Goal: Task Accomplishment & Management: Use online tool/utility

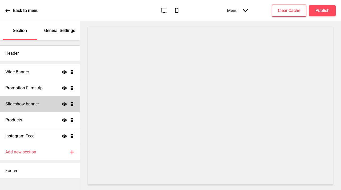
click at [20, 107] on div "Slideshow banner Show Drag" at bounding box center [40, 104] width 80 height 16
select select "8000"
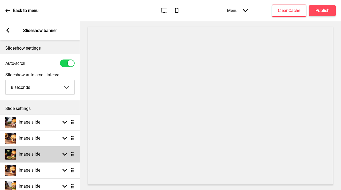
click at [28, 157] on h4 "Image slide" at bounding box center [30, 154] width 22 height 6
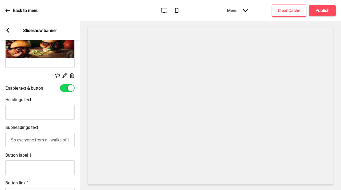
scroll to position [140, 0]
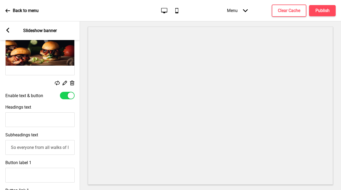
click at [54, 83] on div "Replace Edit Delete" at bounding box center [39, 83] width 69 height 6
click at [56, 83] on icon at bounding box center [57, 82] width 5 height 5
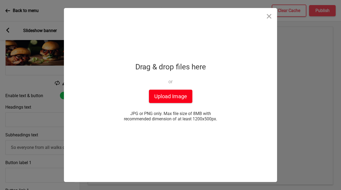
click at [173, 93] on button "Upload Image" at bounding box center [170, 95] width 43 height 13
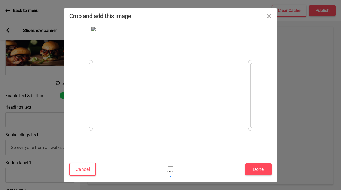
drag, startPoint x: 179, startPoint y: 96, endPoint x: 184, endPoint y: 100, distance: 7.0
click at [184, 100] on div at bounding box center [170, 95] width 159 height 67
click at [260, 165] on button "Done" at bounding box center [258, 169] width 27 height 12
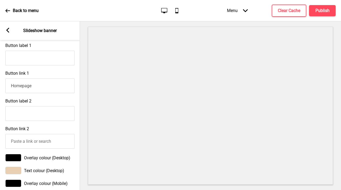
scroll to position [199, 0]
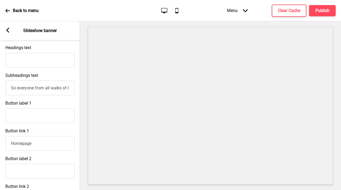
click at [44, 61] on input "Headings text" at bounding box center [39, 60] width 69 height 15
click at [11, 59] on input "GRAIN-FED" at bounding box center [39, 60] width 69 height 15
click at [56, 64] on input "BARLEY GRAIN-FED" at bounding box center [39, 60] width 69 height 15
type input "BARLEY GRAIN-FED RIBEYE STEAK"
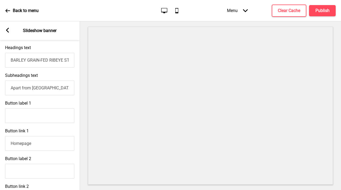
scroll to position [0, 51]
drag, startPoint x: 52, startPoint y: 87, endPoint x: 82, endPoint y: 87, distance: 29.8
click at [82, 87] on div "Section General Settings Header Wide Banner Show Drag Promotion Filmstrip Show …" at bounding box center [170, 105] width 341 height 168
click at [69, 88] on input "Apart from [GEOGRAPHIC_DATA], we do a pretty mean steak too. Omug" at bounding box center [39, 87] width 69 height 15
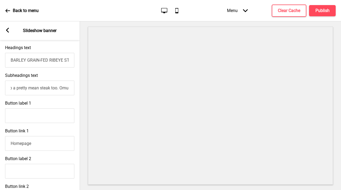
paste input "raised on some of the most pristine cattle environments in [GEOGRAPHIC_DATA]"
drag, startPoint x: 23, startPoint y: 86, endPoint x: 1, endPoint y: 86, distance: 22.6
click at [0, 86] on div "Subheadings text Apart from [GEOGRAPHIC_DATA], we do a pretty mean steak too. O…" at bounding box center [40, 84] width 80 height 28
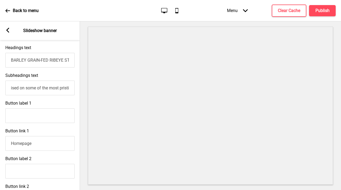
drag, startPoint x: 56, startPoint y: 89, endPoint x: 48, endPoint y: 88, distance: 8.4
click at [48, 88] on input "Apart from [GEOGRAPHIC_DATA], we do a pretty mean steak too. Omugi beef from ra…" at bounding box center [39, 87] width 69 height 15
click at [43, 87] on input "Apart from [GEOGRAPHIC_DATA], we do a pretty mean steak too. Omugi beef from ra…" at bounding box center [39, 87] width 69 height 15
drag, startPoint x: 35, startPoint y: 89, endPoint x: 28, endPoint y: 88, distance: 6.7
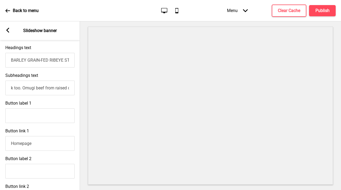
click at [28, 88] on input "Apart from [GEOGRAPHIC_DATA], we do a pretty mean steak too. Omugi beef from ra…" at bounding box center [39, 87] width 69 height 15
click at [20, 87] on input "Apart from [GEOGRAPHIC_DATA], we do a pretty mean steak too. Omugi beef from ra…" at bounding box center [39, 87] width 69 height 15
click at [31, 88] on input "Apart from [GEOGRAPHIC_DATA], we do a pretty mean steak too. Omugi beef from ra…" at bounding box center [39, 87] width 69 height 15
drag, startPoint x: 28, startPoint y: 89, endPoint x: 59, endPoint y: 89, distance: 30.9
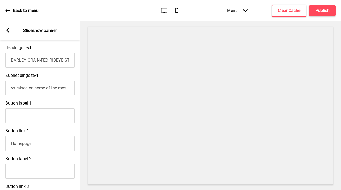
click at [59, 89] on input "Apart from [GEOGRAPHIC_DATA], we do a pretty mean steak too. Omugi beef from co…" at bounding box center [39, 87] width 69 height 15
click at [54, 88] on input "Apart from [GEOGRAPHIC_DATA], we do a pretty mean steak too. Omugi beef from co…" at bounding box center [39, 87] width 69 height 15
drag, startPoint x: 40, startPoint y: 88, endPoint x: 22, endPoint y: 86, distance: 18.4
click at [22, 86] on input "Apart from [GEOGRAPHIC_DATA], we do a pretty mean steak too. Omugi beef from co…" at bounding box center [39, 87] width 69 height 15
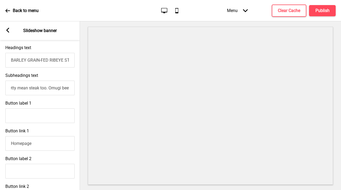
click at [24, 88] on input "Apart from [GEOGRAPHIC_DATA], we do a pretty mean steak too. Omugi beef from co…" at bounding box center [39, 87] width 69 height 15
click at [47, 88] on input "Apart from [GEOGRAPHIC_DATA], we do a pretty mean steak too. We procure Omugi b…" at bounding box center [39, 87] width 69 height 15
click at [51, 88] on input "Apart from [GEOGRAPHIC_DATA], we do a pretty mean steak too. We procure Omugi b…" at bounding box center [39, 87] width 69 height 15
drag, startPoint x: 62, startPoint y: 88, endPoint x: 40, endPoint y: 86, distance: 21.6
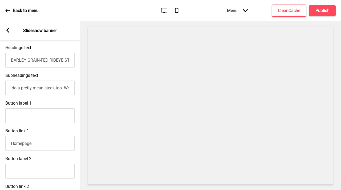
click at [40, 86] on input "Apart from [GEOGRAPHIC_DATA], we do a pretty mean steak too. We procure Omugi b…" at bounding box center [39, 87] width 69 height 15
drag, startPoint x: 41, startPoint y: 88, endPoint x: 76, endPoint y: 89, distance: 35.2
click at [77, 89] on div "Subheadings text Apart from [GEOGRAPHIC_DATA], we do a pretty mean steak too. W…" at bounding box center [40, 84] width 80 height 28
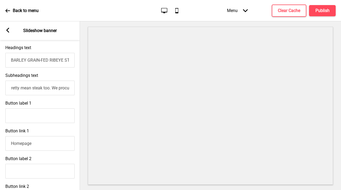
drag, startPoint x: 65, startPoint y: 89, endPoint x: 51, endPoint y: 88, distance: 13.3
click at [51, 88] on input "Apart from [GEOGRAPHIC_DATA], we do a pretty mean steak too. We procure Omugi b…" at bounding box center [39, 87] width 69 height 15
drag, startPoint x: 53, startPoint y: 88, endPoint x: 48, endPoint y: 88, distance: 4.8
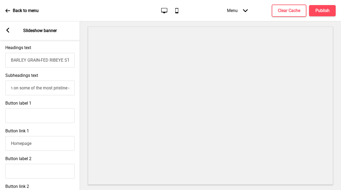
click at [48, 88] on input "Apart from [GEOGRAPHIC_DATA], we do a pretty mean steak too. We procure Omugi b…" at bounding box center [39, 87] width 69 height 15
drag, startPoint x: 60, startPoint y: 90, endPoint x: 71, endPoint y: 88, distance: 11.4
click at [71, 88] on input "Apart from [GEOGRAPHIC_DATA], we do a pretty mean steak too. We procure Omugi b…" at bounding box center [39, 87] width 69 height 15
drag, startPoint x: 68, startPoint y: 87, endPoint x: 73, endPoint y: 88, distance: 5.2
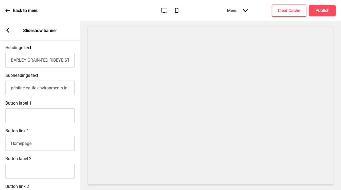
click at [73, 88] on input "Apart from [GEOGRAPHIC_DATA], we do a pretty mean steak too. We procure Omugi b…" at bounding box center [39, 87] width 69 height 15
click at [70, 88] on input "Apart from [GEOGRAPHIC_DATA], we do a pretty mean steak too. We procure Omugi b…" at bounding box center [39, 87] width 69 height 15
paste input "creates the unique flavour, texture, juiciness and light marbling, that Omugi B…"
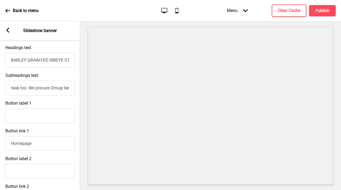
drag, startPoint x: 29, startPoint y: 88, endPoint x: 17, endPoint y: 88, distance: 12.2
click at [17, 88] on input "Apart from [GEOGRAPHIC_DATA], we do a pretty mean steak too. We procure Omugi b…" at bounding box center [39, 87] width 69 height 15
click at [42, 89] on input "Apart from [GEOGRAPHIC_DATA], we do a pretty mean steak too. We procure Omugi b…" at bounding box center [39, 87] width 69 height 15
click at [44, 89] on input "Apart from [GEOGRAPHIC_DATA], we do a pretty mean steak too. We procure Omugi b…" at bounding box center [39, 87] width 69 height 15
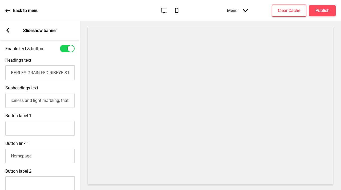
scroll to position [0, 501]
drag, startPoint x: 63, startPoint y: 100, endPoint x: 73, endPoint y: 101, distance: 9.6
click at [73, 101] on input "Apart from [GEOGRAPHIC_DATA], we do a pretty mean steak too. We procure Omugi B…" at bounding box center [39, 100] width 69 height 15
click at [69, 100] on input "Apart from [GEOGRAPHIC_DATA], we do a pretty mean steak too. We procure Omugi B…" at bounding box center [39, 100] width 69 height 15
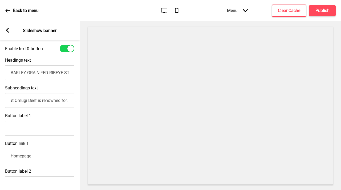
click at [68, 100] on input "Apart from [GEOGRAPHIC_DATA], we do a pretty mean steak too. We procure Omugi B…" at bounding box center [39, 100] width 69 height 15
drag, startPoint x: 48, startPoint y: 97, endPoint x: 63, endPoint y: 99, distance: 15.0
click at [64, 99] on input "Apart from [GEOGRAPHIC_DATA], we do a pretty mean steak too. We procure Omugi B…" at bounding box center [39, 100] width 69 height 15
click at [65, 100] on input "Apart from [GEOGRAPHIC_DATA], we do a pretty mean steak too. We procure Omugi B…" at bounding box center [39, 100] width 69 height 15
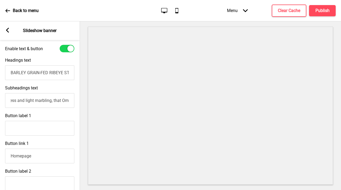
scroll to position [0, 591]
click at [68, 99] on input "Apart from [GEOGRAPHIC_DATA], we do a pretty mean steak too. We procure Omugi B…" at bounding box center [39, 100] width 69 height 15
drag, startPoint x: 68, startPoint y: 101, endPoint x: 36, endPoint y: 99, distance: 32.0
click at [36, 99] on input "Apart from [GEOGRAPHIC_DATA], we do a pretty mean steak too. We procure Omugi B…" at bounding box center [39, 100] width 69 height 15
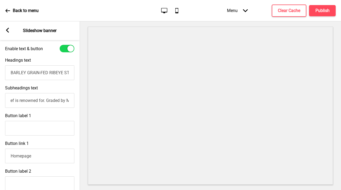
click at [44, 101] on input "Apart from [GEOGRAPHIC_DATA], we do a pretty mean steak too. We procure Omugi B…" at bounding box center [39, 100] width 69 height 15
click at [52, 101] on input "Apart from [GEOGRAPHIC_DATA], we do a pretty mean steak too. We procure Omugi B…" at bounding box center [39, 100] width 69 height 15
click at [68, 101] on input "Apart from [GEOGRAPHIC_DATA], we do a pretty mean steak too. We procure Omugi B…" at bounding box center [39, 100] width 69 height 15
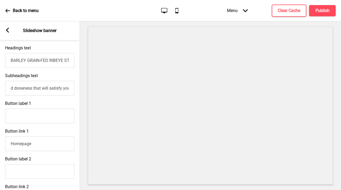
scroll to position [256, 0]
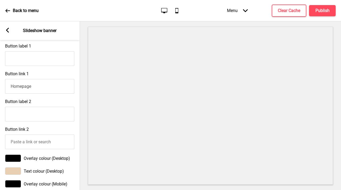
type input "Apart from [GEOGRAPHIC_DATA], we do a pretty mean steak too. We procure Omugi B…"
click at [28, 56] on input "Button label 1" at bounding box center [39, 58] width 69 height 15
type input "ORDER GRAIN-FED STEAK NOW!"
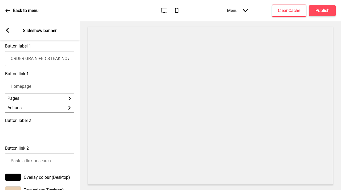
scroll to position [0, 0]
drag, startPoint x: 39, startPoint y: 88, endPoint x: 1, endPoint y: 87, distance: 37.8
click at [1, 87] on div "Button link 1 Homepage Pages Arrow right Actions Arrow right" at bounding box center [40, 91] width 80 height 47
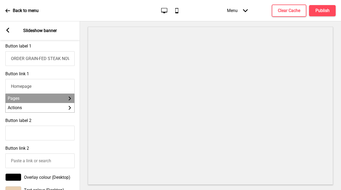
click at [47, 96] on li "Pages Arrow right" at bounding box center [40, 97] width 69 height 9
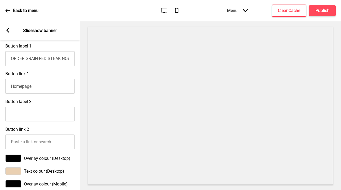
click at [47, 90] on input "Homepage" at bounding box center [39, 86] width 69 height 15
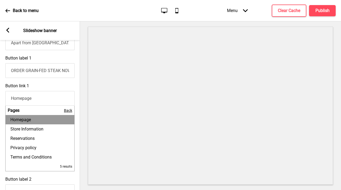
scroll to position [187, 0]
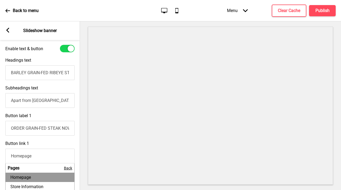
click at [26, 100] on input "Apart from [GEOGRAPHIC_DATA], we do a pretty mean steak too. We procure Omugi B…" at bounding box center [39, 100] width 69 height 15
click at [50, 102] on input "Apart from [GEOGRAPHIC_DATA], we do a pretty mean steak too. We procure Omugi B…" at bounding box center [39, 100] width 69 height 15
drag, startPoint x: 54, startPoint y: 101, endPoint x: 75, endPoint y: 99, distance: 20.6
click at [77, 99] on div "Subheadings text Apart from [GEOGRAPHIC_DATA], we do a pretty mean steak too. W…" at bounding box center [40, 97] width 80 height 28
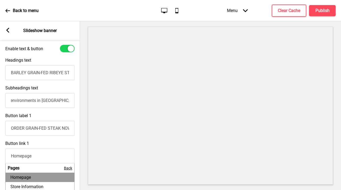
click at [67, 100] on input "Apart from [GEOGRAPHIC_DATA], we do a pretty mean steak too. We procure Omugi B…" at bounding box center [39, 100] width 69 height 15
drag, startPoint x: 57, startPoint y: 101, endPoint x: 36, endPoint y: 101, distance: 20.2
click at [36, 101] on input "Apart from [GEOGRAPHIC_DATA], we do a pretty mean steak too. We procure Omugi B…" at bounding box center [39, 100] width 69 height 15
click at [48, 101] on input "Apart from [GEOGRAPHIC_DATA], we do a pretty mean steak too. We procure Omugi B…" at bounding box center [39, 100] width 69 height 15
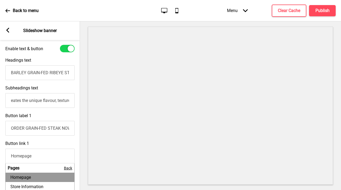
click at [65, 101] on input "Apart from [GEOGRAPHIC_DATA], we do a pretty mean steak too. We procure Omugi B…" at bounding box center [39, 100] width 69 height 15
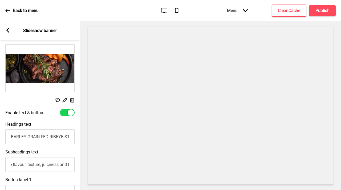
scroll to position [181, 0]
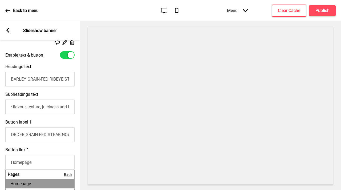
type input "Apart from [GEOGRAPHIC_DATA], we do a pretty mean steak too. We procure Omugi B…"
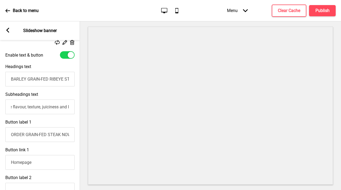
scroll to position [0, 0]
click at [50, 164] on input "Homepage" at bounding box center [39, 162] width 69 height 15
drag, startPoint x: 45, startPoint y: 161, endPoint x: 3, endPoint y: 156, distance: 42.2
click at [3, 156] on div "Button link 1 Homepage" at bounding box center [40, 158] width 80 height 28
click at [37, 163] on input "Button link 1" at bounding box center [39, 162] width 69 height 15
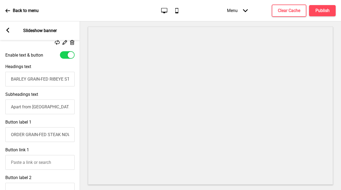
paste input "[URL][DOMAIN_NAME]"
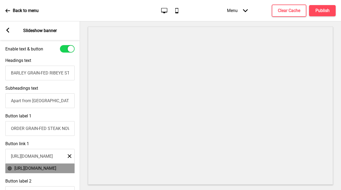
scroll to position [193, 0]
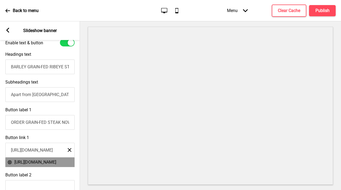
type input "[URL][DOMAIN_NAME]"
click at [41, 168] on div "Replace Edit Delete Enable text & button Headings text BARLEY GRAIN-FED RIBEYE …" at bounding box center [40, 137] width 80 height 337
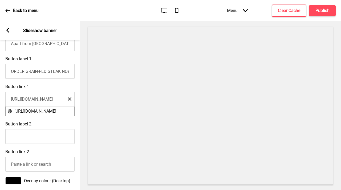
scroll to position [250, 0]
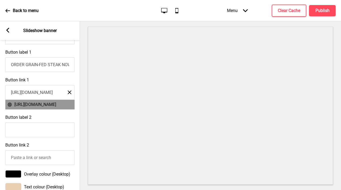
click at [48, 107] on span "[URL][DOMAIN_NAME]" at bounding box center [35, 104] width 42 height 5
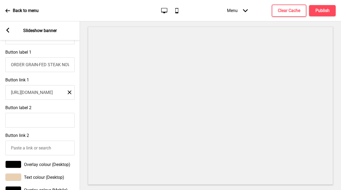
click at [54, 107] on div "Button label 2" at bounding box center [40, 116] width 80 height 28
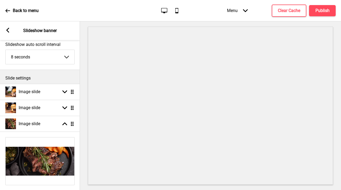
scroll to position [0, 0]
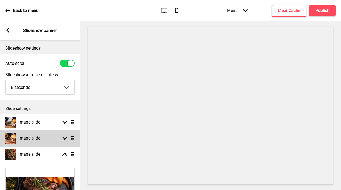
click at [63, 134] on div "Image slide Arrow down Drag" at bounding box center [40, 138] width 80 height 16
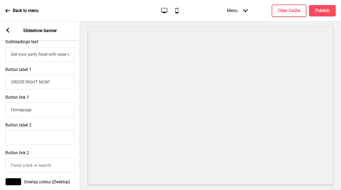
scroll to position [227, 0]
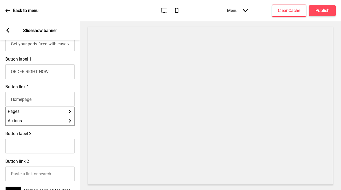
drag, startPoint x: 46, startPoint y: 102, endPoint x: 9, endPoint y: 95, distance: 37.0
click at [9, 95] on input "Homepage" at bounding box center [39, 99] width 69 height 15
paste input "[URL][DOMAIN_NAME]"
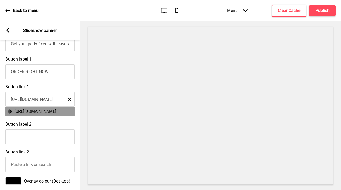
type input "[URL][DOMAIN_NAME]"
click at [35, 114] on span "[URL][DOMAIN_NAME]" at bounding box center [35, 111] width 42 height 5
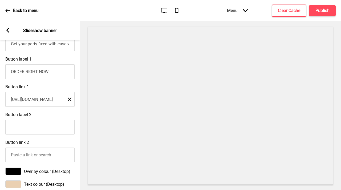
click at [60, 114] on div "Button label 2" at bounding box center [40, 123] width 80 height 28
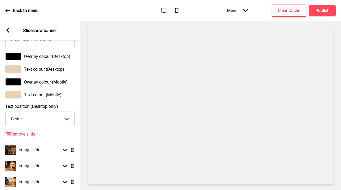
scroll to position [383, 0]
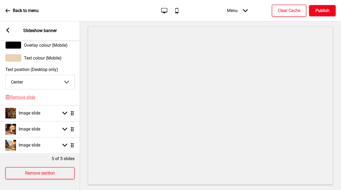
click at [322, 10] on h4 "Publish" at bounding box center [322, 11] width 14 height 6
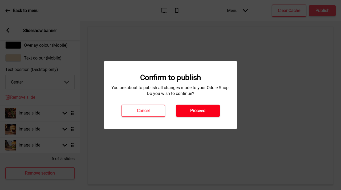
click at [212, 108] on button "Proceed" at bounding box center [198, 110] width 44 height 12
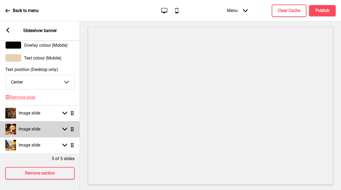
click at [58, 121] on div "Image slide Arrow down Drag" at bounding box center [40, 129] width 80 height 16
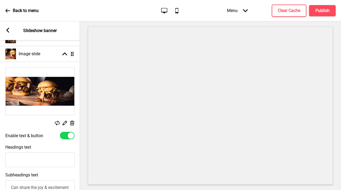
scroll to position [107, 0]
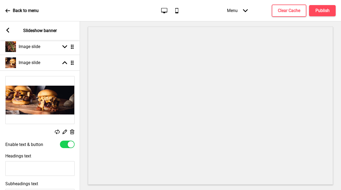
click at [56, 130] on icon at bounding box center [57, 131] width 5 height 5
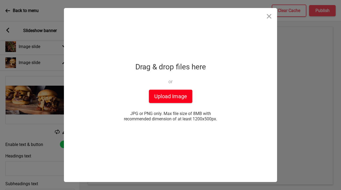
click at [155, 98] on button "Upload Image" at bounding box center [170, 95] width 43 height 13
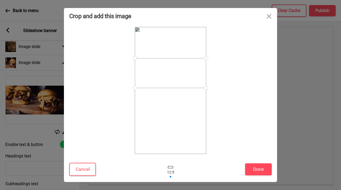
drag, startPoint x: 195, startPoint y: 101, endPoint x: 227, endPoint y: 84, distance: 35.9
click at [227, 84] on div at bounding box center [170, 90] width 202 height 127
click at [188, 73] on div at bounding box center [170, 74] width 71 height 30
click at [258, 168] on button "Done" at bounding box center [258, 169] width 27 height 12
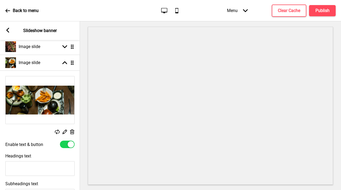
click at [58, 129] on icon at bounding box center [57, 131] width 5 height 5
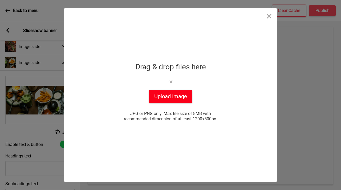
click at [160, 92] on button "Upload Image" at bounding box center [170, 95] width 43 height 13
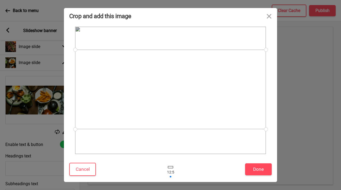
drag, startPoint x: 232, startPoint y: 121, endPoint x: 239, endPoint y: 120, distance: 7.0
click at [239, 120] on div at bounding box center [170, 89] width 191 height 79
click at [261, 169] on button "Done" at bounding box center [258, 169] width 27 height 12
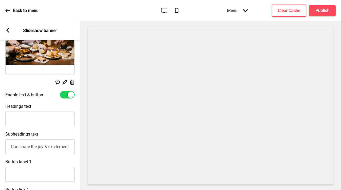
scroll to position [165, 0]
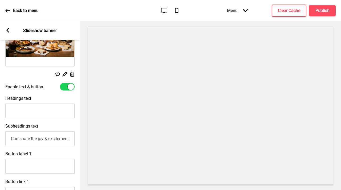
click at [50, 115] on input "Headings text" at bounding box center [39, 110] width 69 height 15
type input "IT'S BRUNCH 0'CLOCK!"
drag, startPoint x: 11, startPoint y: 140, endPoint x: 79, endPoint y: 142, distance: 68.2
click at [79, 142] on div "Subheadings text Can share the joy & excitement of our sliders together." at bounding box center [40, 135] width 80 height 28
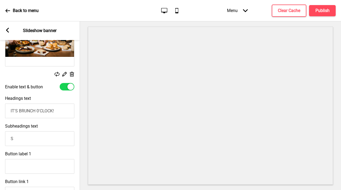
scroll to position [0, 0]
drag, startPoint x: 19, startPoint y: 139, endPoint x: 10, endPoint y: 138, distance: 9.1
click at [10, 138] on input "Step outside the grind" at bounding box center [39, 138] width 69 height 15
drag, startPoint x: 36, startPoint y: 139, endPoint x: 2, endPoint y: 138, distance: 33.8
click at [2, 138] on div "Subheadings text Step outside the grind" at bounding box center [40, 135] width 80 height 28
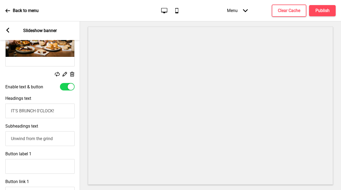
click at [61, 137] on input "Unwind from the grind" at bounding box center [39, 138] width 69 height 15
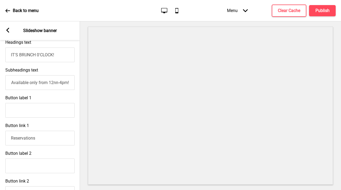
type input "Unwind from the grind by treating yourself to some of the heartiest brunch meal…"
click at [34, 112] on input "Button label 1" at bounding box center [39, 110] width 69 height 15
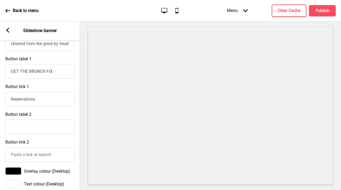
scroll to position [278, 0]
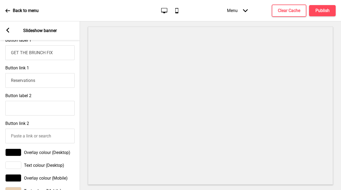
type input "GET THE BRUNCH FIX"
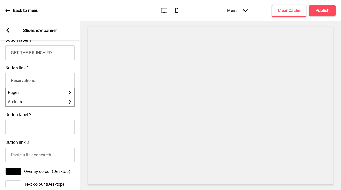
click at [36, 83] on input "Reservations" at bounding box center [39, 80] width 69 height 15
click at [39, 121] on input "Button label 2" at bounding box center [39, 127] width 69 height 15
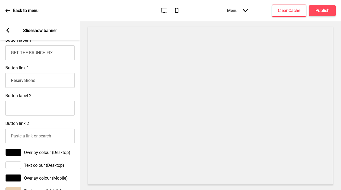
click at [37, 82] on input "Reservations" at bounding box center [39, 80] width 69 height 15
drag, startPoint x: 46, startPoint y: 82, endPoint x: 5, endPoint y: 80, distance: 40.8
click at [5, 80] on input "Reservations" at bounding box center [39, 80] width 69 height 15
paste input "[URL][DOMAIN_NAME]"
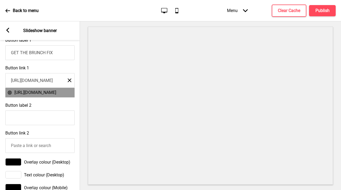
type input "[URL][DOMAIN_NAME]"
click at [30, 95] on span "[URL][DOMAIN_NAME]" at bounding box center [35, 92] width 42 height 5
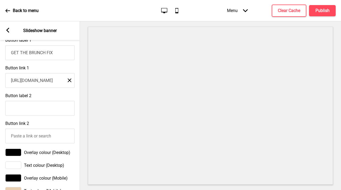
click at [73, 67] on div "Button link 1 [URL][DOMAIN_NAME] Close" at bounding box center [40, 77] width 80 height 28
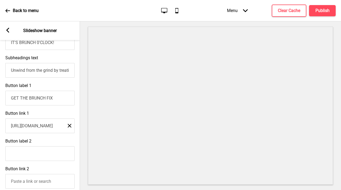
scroll to position [220, 0]
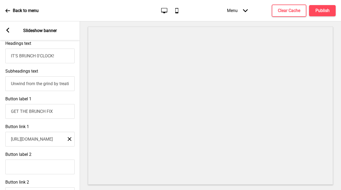
drag, startPoint x: 52, startPoint y: 83, endPoint x: 68, endPoint y: 84, distance: 16.0
click at [76, 84] on div "Subheadings text Unwind from the grind by treating yourself to some of the hear…" at bounding box center [40, 80] width 80 height 28
click at [59, 83] on input "Unwind from the grind by treating yourself to some of the heartiest brunch meal…" at bounding box center [39, 83] width 69 height 15
drag, startPoint x: 61, startPoint y: 83, endPoint x: 78, endPoint y: 86, distance: 17.7
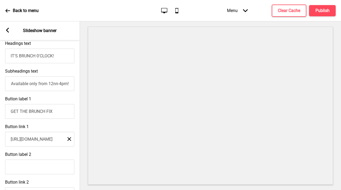
click at [78, 86] on div "Subheadings text Unwind from the grind by treating yourself to some of the hear…" at bounding box center [40, 80] width 80 height 28
click at [56, 83] on input "Unwind from the grind by treating yourself to some of the heartiest brunch meal…" at bounding box center [39, 83] width 69 height 15
drag, startPoint x: 56, startPoint y: 83, endPoint x: 50, endPoint y: 83, distance: 6.7
click at [50, 83] on input "Unwind from the grind by treating yourself to some of the heartiest brunch meal…" at bounding box center [39, 83] width 69 height 15
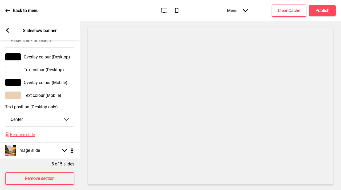
scroll to position [316, 0]
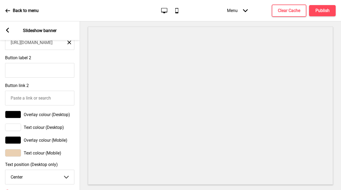
type input "Unwind from the grind by treating yourself to some of the heartiest brunch meal…"
click at [59, 84] on div "Button link 2" at bounding box center [40, 94] width 80 height 28
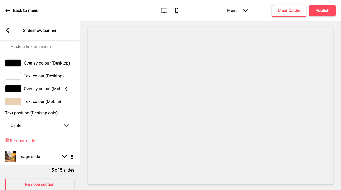
scroll to position [383, 0]
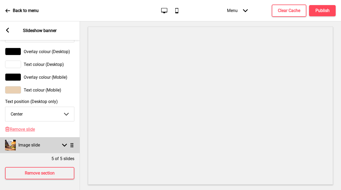
click at [47, 137] on div "Image slide Arrow down Drag" at bounding box center [40, 145] width 80 height 16
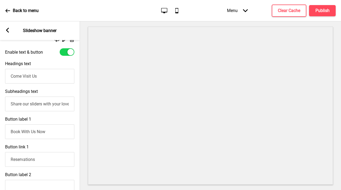
scroll to position [161, 0]
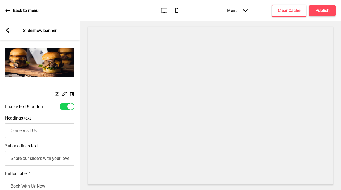
click at [56, 93] on rect at bounding box center [57, 93] width 5 height 5
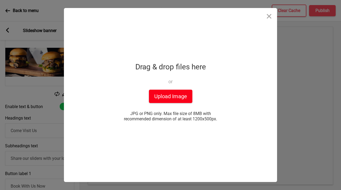
click at [151, 93] on button "Upload Image" at bounding box center [170, 95] width 43 height 13
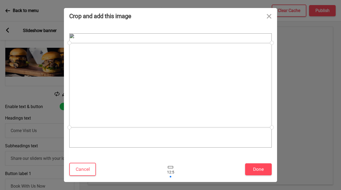
drag, startPoint x: 190, startPoint y: 82, endPoint x: 195, endPoint y: 77, distance: 7.7
click at [195, 77] on div at bounding box center [170, 85] width 202 height 84
click at [252, 170] on button "Done" at bounding box center [258, 169] width 27 height 12
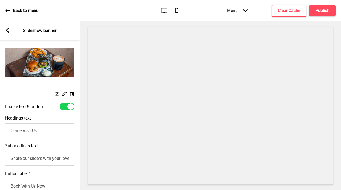
click at [57, 91] on icon at bounding box center [57, 93] width 5 height 5
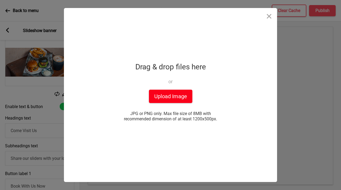
click at [174, 99] on button "Upload Image" at bounding box center [170, 95] width 43 height 13
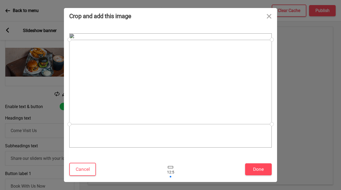
drag, startPoint x: 168, startPoint y: 104, endPoint x: 172, endPoint y: 95, distance: 9.5
click at [172, 95] on div at bounding box center [170, 82] width 202 height 84
drag, startPoint x: 172, startPoint y: 96, endPoint x: 176, endPoint y: 95, distance: 4.3
click at [176, 95] on div at bounding box center [170, 81] width 202 height 84
click at [264, 170] on button "Done" at bounding box center [258, 169] width 27 height 12
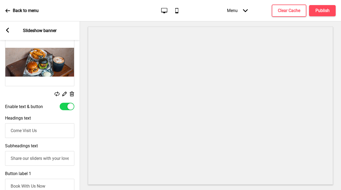
click at [59, 93] on rect at bounding box center [57, 93] width 5 height 5
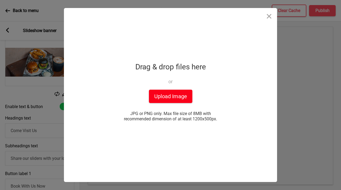
click at [157, 101] on button "Upload Image" at bounding box center [170, 95] width 43 height 13
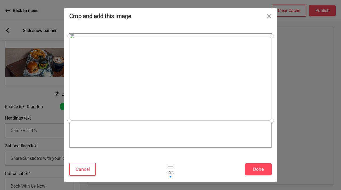
drag, startPoint x: 165, startPoint y: 88, endPoint x: 168, endPoint y: 76, distance: 12.3
click at [168, 76] on div at bounding box center [170, 78] width 202 height 84
click at [257, 170] on button "Done" at bounding box center [258, 169] width 27 height 12
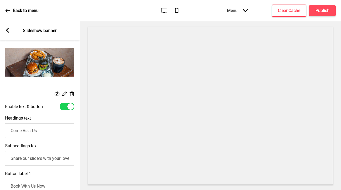
scroll to position [0, 0]
drag, startPoint x: 41, startPoint y: 130, endPoint x: 1, endPoint y: 128, distance: 39.5
click at [1, 128] on div "Headings text Come Visit Us" at bounding box center [40, 127] width 80 height 28
type input "THE CULT SLAPPY MEAL"
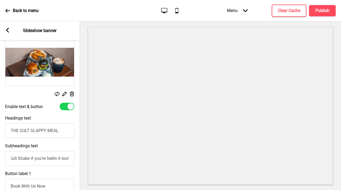
click at [29, 159] on input "Choose any 2 sliders with a small side of muchies for a fuss free meal for a de…" at bounding box center [39, 158] width 69 height 15
drag, startPoint x: 21, startPoint y: 159, endPoint x: 71, endPoint y: 158, distance: 49.8
click at [71, 158] on input "Choose any 2 sliders with a small side of muchies for a fuss free meal for a de…" at bounding box center [39, 158] width 69 height 15
click at [35, 158] on input "Choose any 2 sliders with a small side of muchies for a fuss free meal for a de…" at bounding box center [39, 158] width 69 height 15
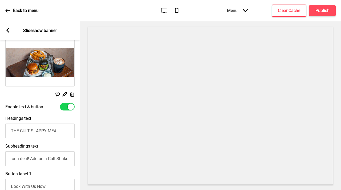
scroll to position [226, 0]
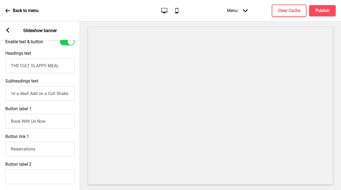
type input "Choose any 2 sliders with a small side of muchies for a fuss free meal for a de…"
drag, startPoint x: 38, startPoint y: 147, endPoint x: 4, endPoint y: 147, distance: 34.1
click at [4, 147] on div "Button link 1 Reservations Pages Arrow right Actions Arrow right" at bounding box center [40, 154] width 80 height 47
paste input "[URL][DOMAIN_NAME]"
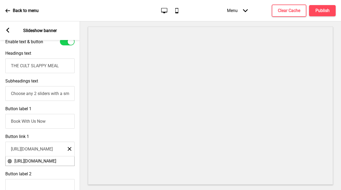
scroll to position [0, 110]
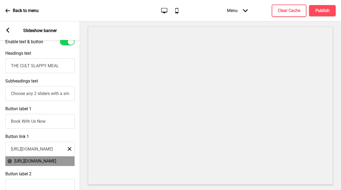
type input "[URL][DOMAIN_NAME]"
click at [40, 163] on span "[URL][DOMAIN_NAME]" at bounding box center [35, 160] width 42 height 5
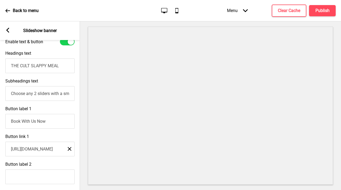
drag, startPoint x: 49, startPoint y: 123, endPoint x: 0, endPoint y: 113, distance: 49.6
click at [0, 113] on div "Button label 1 Book With Us Now" at bounding box center [40, 117] width 80 height 28
type input "o"
type input "ORDER NOW!"
click at [49, 163] on div "Button label 2" at bounding box center [40, 173] width 80 height 28
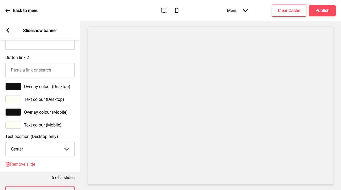
scroll to position [383, 0]
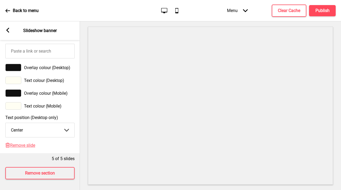
click at [51, 125] on select "Center Left Right" at bounding box center [40, 130] width 69 height 14
select select "left"
click at [6, 123] on select "Center Left Right" at bounding box center [40, 130] width 69 height 14
click at [14, 64] on div at bounding box center [13, 67] width 16 height 7
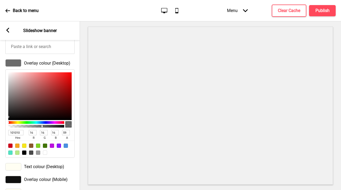
type input "58"
drag, startPoint x: 64, startPoint y: 127, endPoint x: 40, endPoint y: 128, distance: 23.2
click at [40, 128] on div at bounding box center [36, 124] width 56 height 9
click at [31, 145] on div at bounding box center [31, 145] width 4 height 4
type input "8B572A"
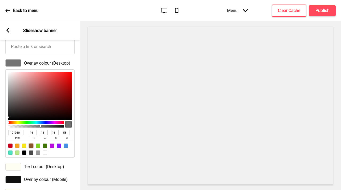
type input "139"
type input "87"
type input "42"
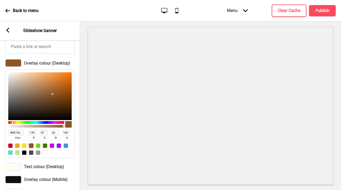
type input "62"
click at [43, 126] on div at bounding box center [36, 126] width 54 height 3
type input "975A25"
type input "151"
type input "90"
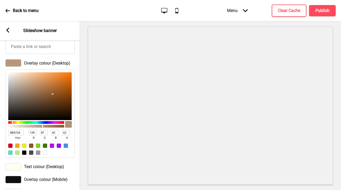
type input "37"
click at [56, 92] on div at bounding box center [39, 96] width 63 height 48
click at [71, 163] on div "Text colour (Desktop)" at bounding box center [39, 166] width 69 height 7
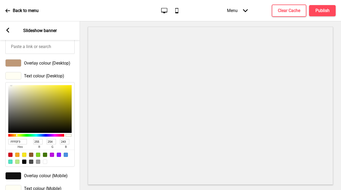
click at [82, 151] on div at bounding box center [210, 105] width 261 height 168
click at [77, 77] on div "Text colour (Desktop) FFFEF3 hex 255 r 254 g 243 b 100 a" at bounding box center [40, 119] width 80 height 100
click at [81, 70] on div at bounding box center [210, 105] width 261 height 168
click at [73, 61] on div "Overlay colour (Desktop)" at bounding box center [39, 62] width 69 height 7
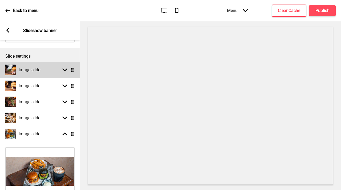
scroll to position [57, 0]
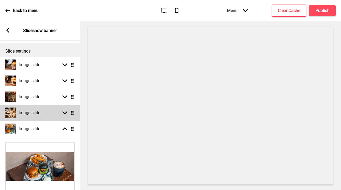
click at [56, 114] on div "Image slide Arrow down Drag" at bounding box center [40, 113] width 80 height 16
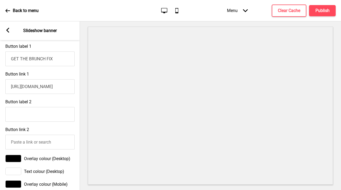
scroll to position [278, 0]
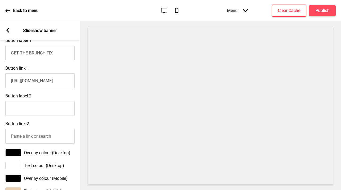
click at [15, 152] on div at bounding box center [13, 152] width 16 height 7
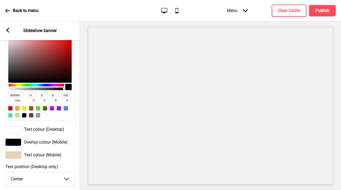
scroll to position [404, 0]
click at [31, 108] on div at bounding box center [31, 108] width 4 height 4
type input "8B572A"
type input "139"
type input "87"
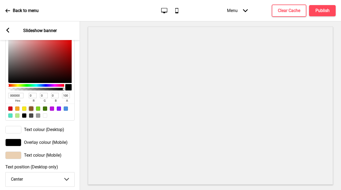
type input "42"
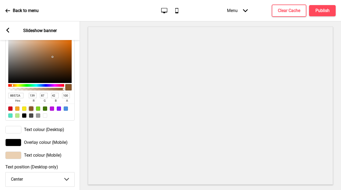
type input "985922"
type input "152"
type input "89"
type input "34"
click at [58, 55] on div at bounding box center [39, 59] width 63 height 48
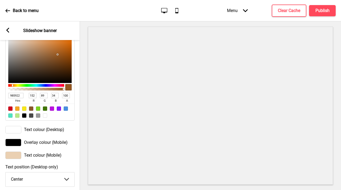
type input "985522"
type input "85"
type input "985822"
type input "88"
type input "986C22"
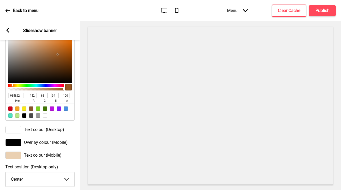
type input "108"
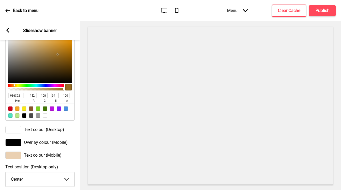
type input "987022"
type input "112"
type input "987322"
type input "115"
type input "987622"
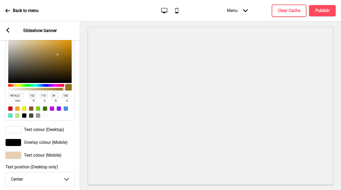
type input "118"
type input "987A22"
type input "122"
type input "988022"
type input "128"
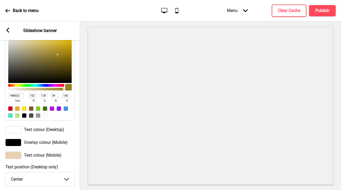
type input "988422"
type input "132"
type input "987D22"
type input "125"
type input "987622"
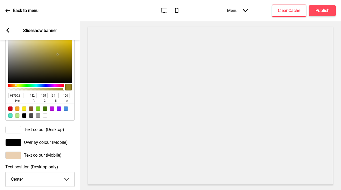
type input "118"
type input "987322"
type input "115"
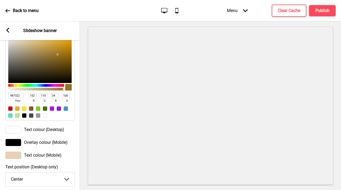
type input "987022"
type input "112"
type input "986C22"
type input "108"
type input "987322"
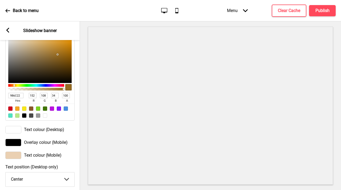
type input "115"
type input "987622"
type input "118"
type input "987A22"
type input "122"
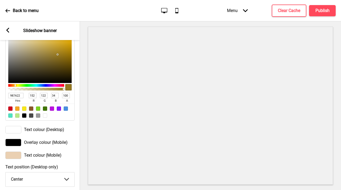
type input "988022"
type input "128"
type input "988722"
type input "135"
type input "988422"
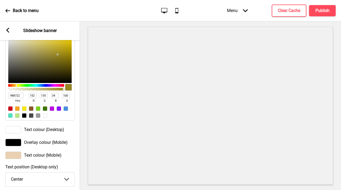
type input "132"
type input "988022"
type input "128"
drag, startPoint x: 12, startPoint y: 86, endPoint x: 16, endPoint y: 85, distance: 3.6
click at [16, 85] on div at bounding box center [15, 85] width 1 height 2
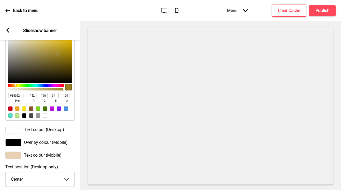
type input "B6A564"
type input "182"
type input "165"
type input "100"
click at [37, 49] on div at bounding box center [39, 59] width 63 height 48
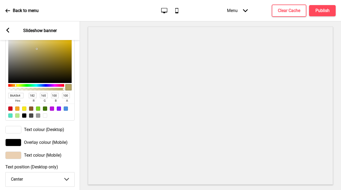
type input "958855"
type input "149"
type input "136"
type input "85"
click at [36, 55] on div at bounding box center [39, 59] width 63 height 48
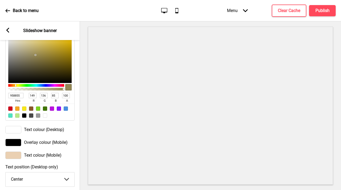
type input "AB9D68"
type input "171"
type input "157"
type input "104"
click at [33, 51] on div at bounding box center [39, 59] width 63 height 48
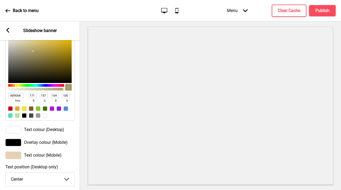
type input "AB9268"
type input "146"
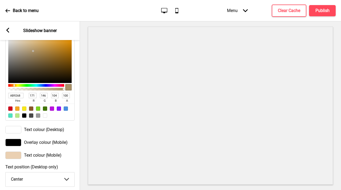
click at [14, 86] on div at bounding box center [36, 85] width 56 height 3
type input "B6AD9E"
type input "182"
type input "173"
type input "158"
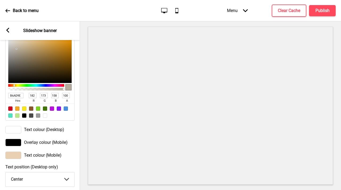
click at [17, 49] on div at bounding box center [39, 59] width 63 height 48
type input "D4C09E"
type input "212"
type input "192"
click at [24, 44] on div at bounding box center [39, 59] width 63 height 48
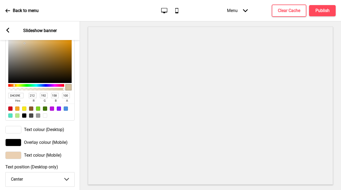
type input "A6977C"
type input "166"
type input "151"
type input "124"
click at [24, 52] on div at bounding box center [39, 59] width 63 height 48
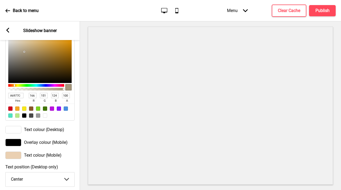
type input "8B7B5E"
type input "139"
type input "123"
type input "94"
click at [29, 57] on div at bounding box center [39, 59] width 63 height 48
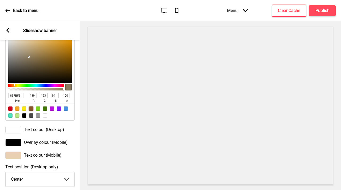
click at [31, 109] on div at bounding box center [31, 108] width 4 height 4
type input "8B572A"
type input "87"
type input "42"
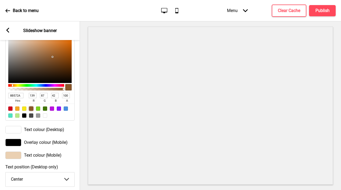
type input "56"
click at [40, 90] on div at bounding box center [36, 89] width 54 height 3
type input "7E5939"
type input "126"
type input "89"
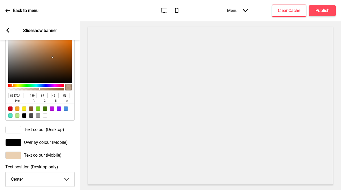
type input "57"
click at [43, 60] on div at bounding box center [39, 59] width 63 height 48
type input "875E3A"
type input "135"
type input "94"
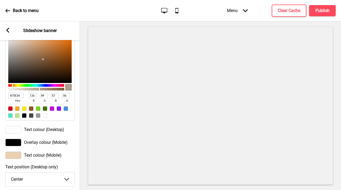
type input "58"
click at [44, 58] on div at bounding box center [39, 59] width 63 height 48
type input "80522A"
type input "128"
type input "82"
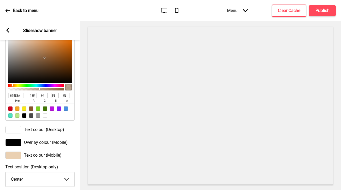
type input "42"
click at [51, 59] on div at bounding box center [39, 59] width 63 height 48
type input "58"
click at [41, 90] on div at bounding box center [36, 89] width 54 height 3
click at [70, 126] on div "Text colour (Desktop)" at bounding box center [39, 129] width 69 height 7
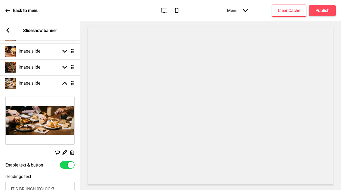
scroll to position [76, 0]
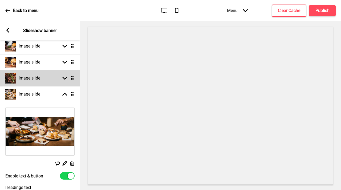
click at [56, 80] on div "Image slide Arrow down Drag" at bounding box center [40, 78] width 80 height 16
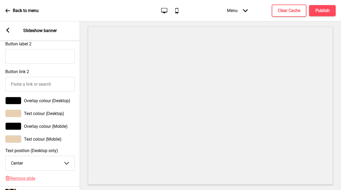
scroll to position [316, 0]
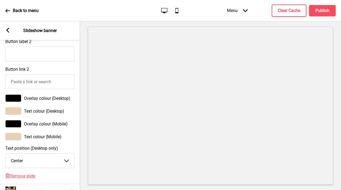
click at [20, 99] on div at bounding box center [13, 97] width 16 height 7
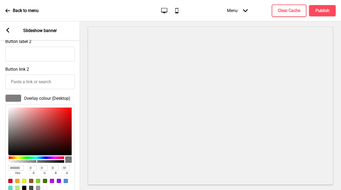
click at [37, 162] on div at bounding box center [36, 161] width 54 height 3
click at [39, 162] on div at bounding box center [36, 161] width 54 height 3
type input "58"
click at [40, 162] on div at bounding box center [36, 161] width 54 height 3
type input "1A0F0F"
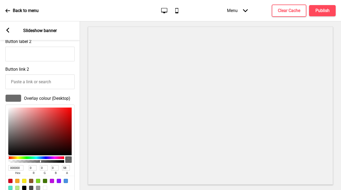
type input "26"
type input "15"
click at [34, 151] on div at bounding box center [39, 131] width 63 height 48
type input "241616"
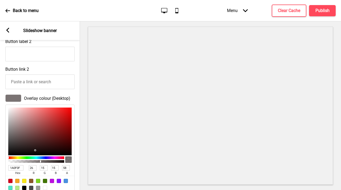
type input "36"
type input "22"
click at [33, 149] on div at bounding box center [39, 131] width 63 height 48
type input "2B1616"
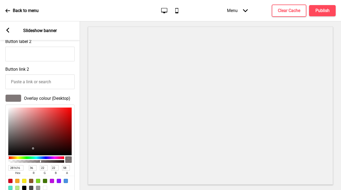
type input "43"
click at [39, 147] on div at bounding box center [39, 131] width 63 height 48
type input "1E1515"
type input "30"
type input "21"
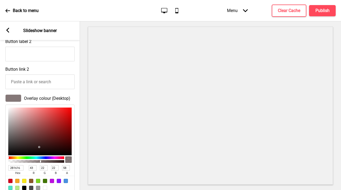
type input "21"
click at [28, 150] on div at bounding box center [39, 131] width 63 height 48
type input "281616"
type input "40"
type input "22"
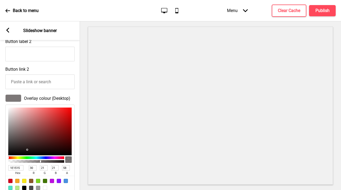
type input "22"
click at [36, 148] on div at bounding box center [39, 131] width 63 height 48
type input "311717"
type input "49"
type input "23"
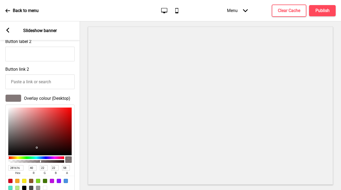
type input "23"
click at [42, 146] on div at bounding box center [39, 131] width 63 height 48
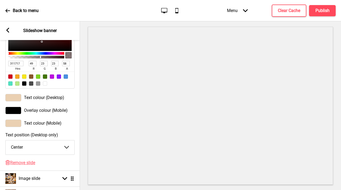
scroll to position [431, 0]
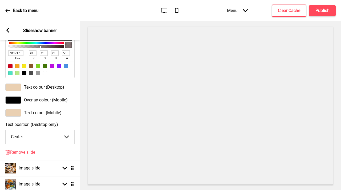
click at [58, 138] on select "Center Left Right" at bounding box center [40, 137] width 69 height 14
click at [71, 139] on select "Center Left Right" at bounding box center [40, 137] width 69 height 14
select select "left"
click at [6, 130] on select "Center Left Right" at bounding box center [40, 137] width 69 height 14
click at [73, 118] on div "Text colour (Mobile)" at bounding box center [40, 112] width 80 height 13
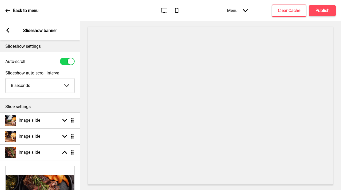
scroll to position [0, 0]
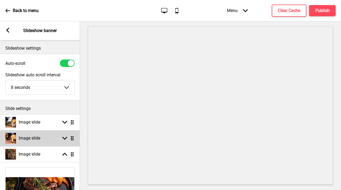
click at [51, 142] on div "Image slide Arrow down Drag" at bounding box center [40, 138] width 80 height 16
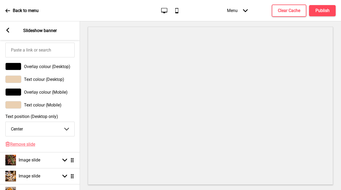
scroll to position [343, 0]
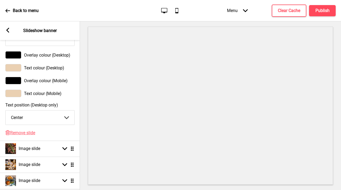
click at [17, 58] on div at bounding box center [13, 54] width 16 height 7
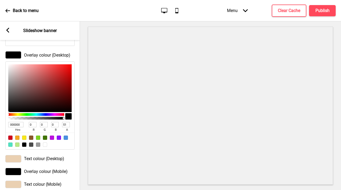
click at [37, 119] on div at bounding box center [36, 118] width 54 height 3
click at [42, 118] on div at bounding box center [36, 118] width 54 height 3
click at [38, 118] on div at bounding box center [36, 118] width 54 height 3
type input "53"
click at [38, 118] on div at bounding box center [37, 118] width 1 height 2
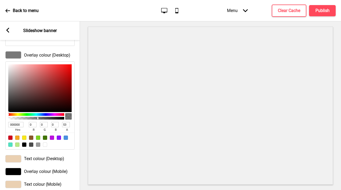
click at [51, 115] on div at bounding box center [36, 114] width 56 height 3
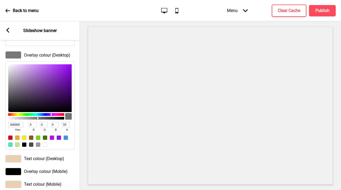
type input "3F304A"
type input "63"
type input "48"
type input "74"
click at [30, 99] on div at bounding box center [39, 88] width 63 height 48
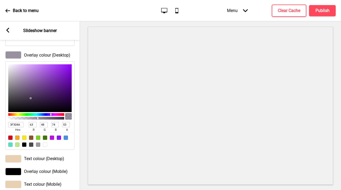
type input "352A3D"
type input "53"
type input "42"
type input "61"
click at [27, 101] on div at bounding box center [39, 88] width 63 height 48
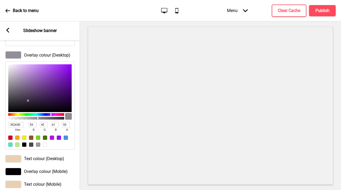
type input "392944"
type input "57"
type input "41"
type input "68"
click at [33, 100] on div at bounding box center [39, 88] width 63 height 48
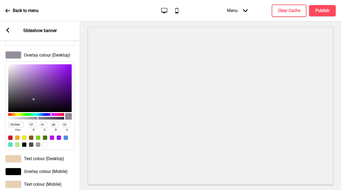
type input "382545"
type input "56"
type input "37"
type input "69"
click at [38, 99] on div at bounding box center [39, 88] width 63 height 48
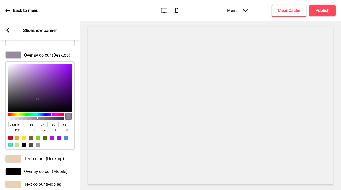
type input "391A4E"
type input "57"
type input "26"
type input "78"
click at [50, 98] on div at bounding box center [39, 88] width 63 height 48
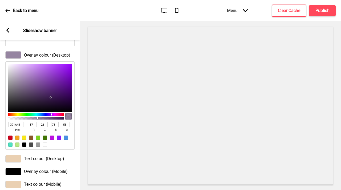
type input "362045"
type input "54"
type input "32"
type input "69"
click at [43, 99] on div at bounding box center [39, 88] width 63 height 48
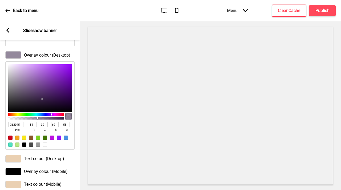
type input "382048"
type input "56"
type input "72"
click at [44, 99] on div at bounding box center [39, 88] width 63 height 48
type input "402B4E"
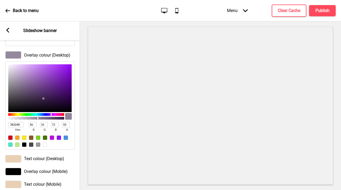
type input "64"
type input "43"
type input "78"
click at [37, 98] on div at bounding box center [39, 88] width 63 height 48
type input "442856"
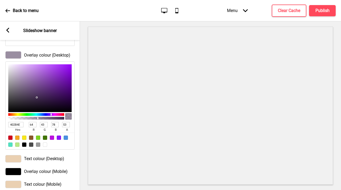
type input "68"
type input "40"
type input "86"
click at [42, 96] on div at bounding box center [39, 88] width 63 height 48
type input "341548"
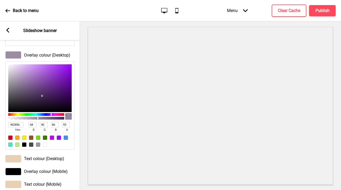
type input "52"
type input "21"
type input "72"
click at [53, 99] on div at bounding box center [39, 88] width 63 height 48
type input "2E0C44"
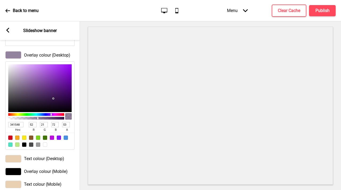
type input "46"
type input "12"
type input "68"
click at [61, 100] on div at bounding box center [39, 88] width 63 height 48
click at [34, 118] on div at bounding box center [36, 118] width 54 height 3
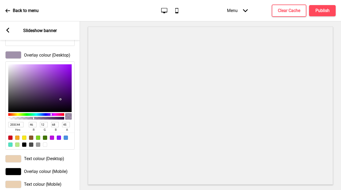
type input "49"
click at [36, 117] on div at bounding box center [36, 118] width 54 height 3
click at [35, 118] on div at bounding box center [35, 118] width 1 height 2
type input "2A1934"
type input "42"
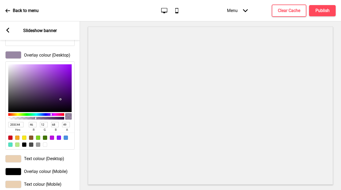
type input "25"
type input "52"
click at [41, 102] on div at bounding box center [39, 88] width 63 height 48
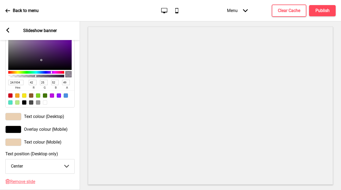
scroll to position [397, 0]
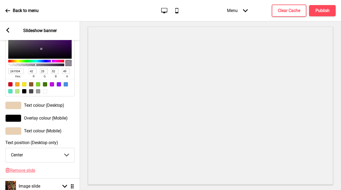
click at [55, 153] on select "Center Left Right" at bounding box center [40, 155] width 69 height 14
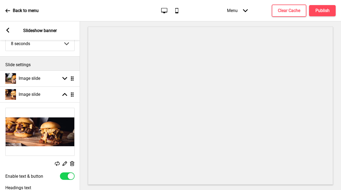
scroll to position [23, 0]
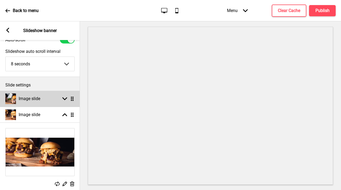
click at [52, 97] on div "Image slide Arrow down Drag" at bounding box center [40, 99] width 80 height 16
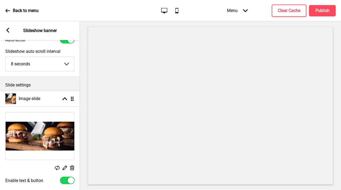
scroll to position [277, 0]
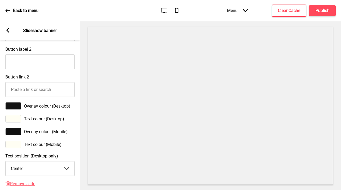
click at [19, 108] on div at bounding box center [13, 105] width 16 height 7
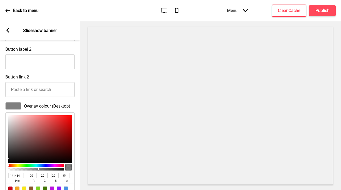
click at [38, 169] on div at bounding box center [36, 168] width 54 height 3
type input "64"
click at [44, 170] on div at bounding box center [36, 168] width 54 height 3
click at [51, 166] on div at bounding box center [36, 165] width 56 height 3
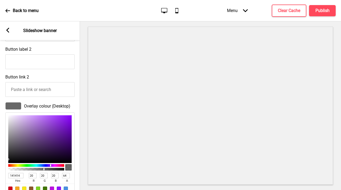
type input "22152C"
type input "34"
click at [41, 155] on div at bounding box center [39, 139] width 63 height 48
click at [40, 154] on div at bounding box center [39, 139] width 63 height 48
click at [41, 170] on div at bounding box center [36, 168] width 54 height 3
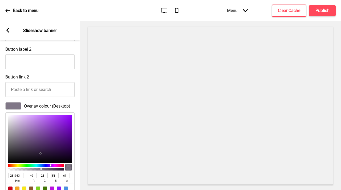
click at [42, 169] on div at bounding box center [36, 168] width 54 height 3
click at [41, 169] on div at bounding box center [40, 169] width 1 height 2
click at [77, 125] on div "Overlay colour (Desktop) 281933 hex 40 r 25 g 51 b 59 a" at bounding box center [40, 151] width 80 height 104
click at [318, 14] on button "Publish" at bounding box center [322, 10] width 27 height 11
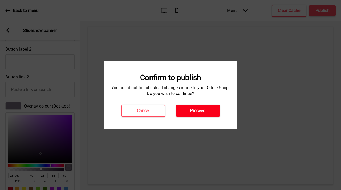
click at [189, 106] on button "Proceed" at bounding box center [198, 110] width 44 height 12
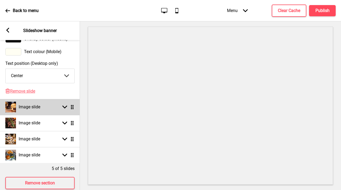
scroll to position [474, 0]
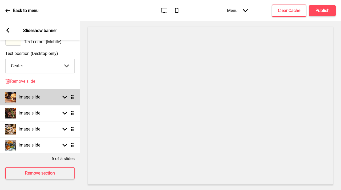
click at [56, 96] on div "Image slide Arrow down Drag" at bounding box center [40, 97] width 80 height 16
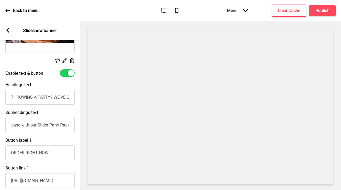
scroll to position [0, 170]
drag, startPoint x: 40, startPoint y: 125, endPoint x: 77, endPoint y: 121, distance: 37.2
click at [77, 121] on div "Subheadings text Get your party fixed with ease with our Slider Party Package o…" at bounding box center [40, 121] width 80 height 28
drag, startPoint x: 16, startPoint y: 124, endPoint x: 23, endPoint y: 124, distance: 7.5
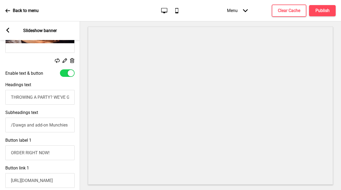
click at [22, 124] on input "Get your party fixed with ease with our Slider Party Package of 50 Sliders/Dawg…" at bounding box center [39, 124] width 69 height 15
click at [29, 126] on input "Get your party fixed with ease with our Slider Party Package of 50 Sliders/Dawg…" at bounding box center [39, 124] width 69 height 15
drag, startPoint x: 29, startPoint y: 126, endPoint x: 22, endPoint y: 126, distance: 6.4
click at [22, 126] on input "Get your party fixed with ease with our Slider Party Package of 50 Sliders/Dawg…" at bounding box center [39, 124] width 69 height 15
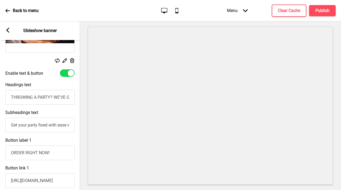
click at [45, 81] on div "Headings text THROWING A PARTY? WE'VE GOT YOU COVERED" at bounding box center [40, 93] width 80 height 28
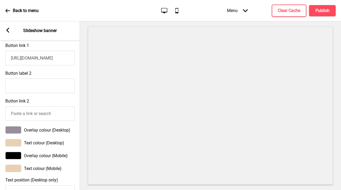
scroll to position [211, 0]
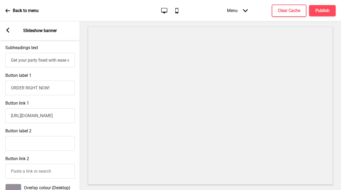
click at [10, 32] on div "Arrow left Slideshow banner" at bounding box center [40, 30] width 80 height 19
click at [6, 32] on rect at bounding box center [7, 30] width 5 height 5
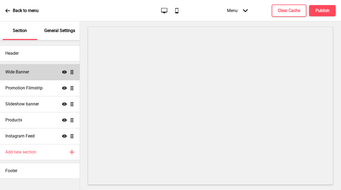
click at [20, 72] on h4 "Wide Banner" at bounding box center [17, 72] width 24 height 6
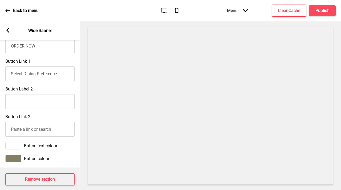
scroll to position [297, 0]
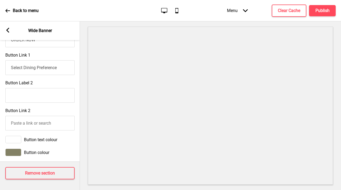
click at [19, 150] on div at bounding box center [13, 151] width 16 height 7
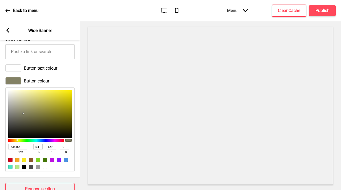
scroll to position [383, 0]
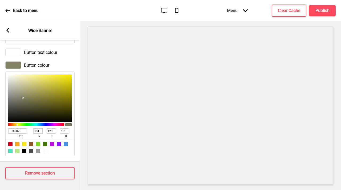
click at [24, 128] on input "838165" at bounding box center [17, 130] width 19 height 5
click at [7, 32] on rect at bounding box center [7, 30] width 5 height 5
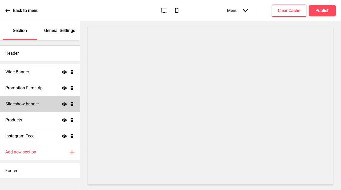
click at [46, 102] on div "Slideshow banner Show Drag" at bounding box center [40, 104] width 80 height 16
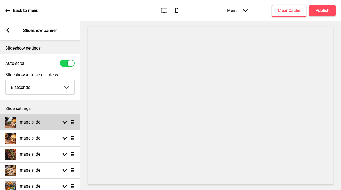
click at [28, 119] on h4 "Image slide" at bounding box center [30, 122] width 22 height 6
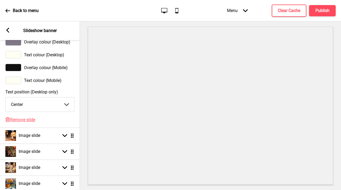
scroll to position [326, 0]
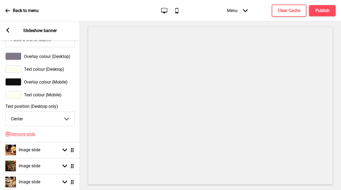
click at [17, 59] on div at bounding box center [13, 55] width 16 height 7
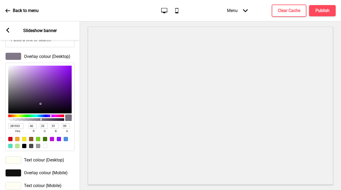
click at [14, 125] on input "281933" at bounding box center [15, 125] width 15 height 5
paste input "838165"
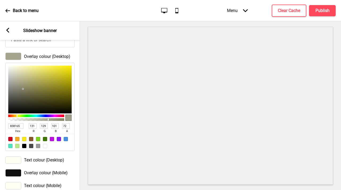
click at [48, 119] on div at bounding box center [36, 119] width 54 height 3
click at [73, 159] on div "Text colour (Desktop)" at bounding box center [39, 159] width 69 height 7
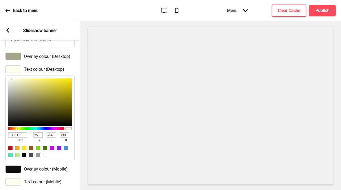
scroll to position [383, 0]
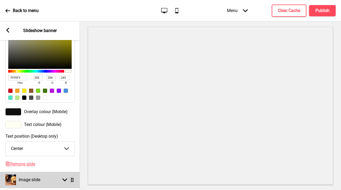
click at [40, 181] on div "Image slide Arrow down Drag" at bounding box center [40, 179] width 80 height 16
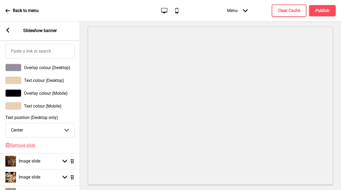
scroll to position [326, 0]
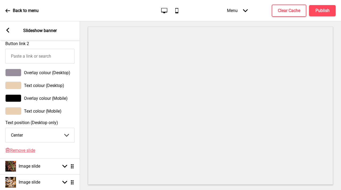
click at [8, 71] on div at bounding box center [13, 72] width 16 height 7
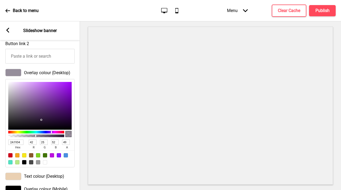
click at [18, 142] on input "2A1934" at bounding box center [15, 141] width 15 height 5
paste input "838165"
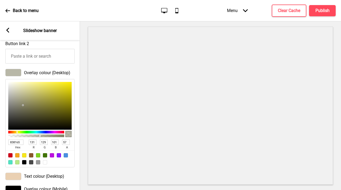
click at [40, 134] on div at bounding box center [36, 135] width 54 height 3
click at [43, 136] on div at bounding box center [36, 135] width 54 height 3
click at [45, 136] on div at bounding box center [36, 135] width 54 height 3
click at [47, 136] on div at bounding box center [36, 135] width 54 height 3
click at [46, 136] on div at bounding box center [36, 135] width 54 height 3
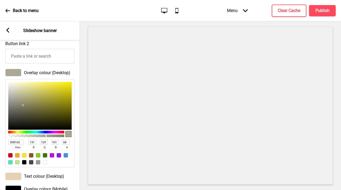
click at [77, 135] on div "Overlay colour (Desktop) 838165 hex 131 r 129 g 101 b 68 a" at bounding box center [40, 118] width 80 height 104
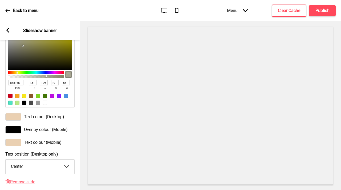
scroll to position [436, 0]
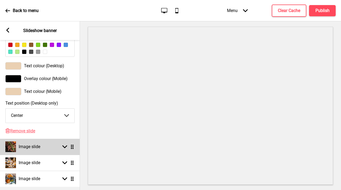
click at [61, 145] on div "Arrow down Drag" at bounding box center [67, 146] width 15 height 5
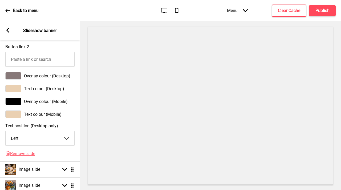
scroll to position [326, 0]
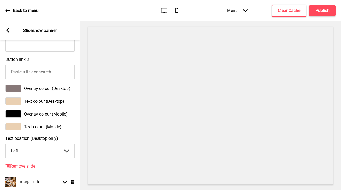
click at [12, 87] on div at bounding box center [13, 87] width 16 height 7
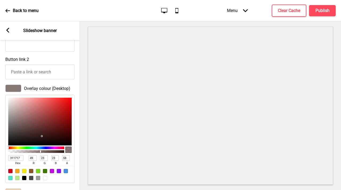
click at [18, 158] on input "311717" at bounding box center [15, 157] width 15 height 5
paste input "838165"
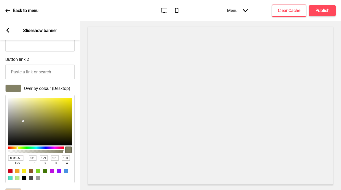
click at [78, 146] on div "Overlay colour (Desktop) 838165 hex 131 r 129 g 101 b 100 a" at bounding box center [40, 134] width 80 height 104
click at [45, 152] on div at bounding box center [36, 151] width 54 height 3
click at [76, 60] on div "Button link 2" at bounding box center [40, 68] width 80 height 28
click at [325, 9] on h4 "Publish" at bounding box center [322, 11] width 14 height 6
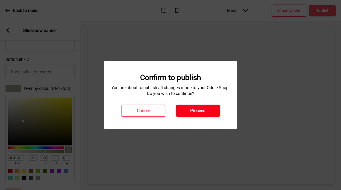
click at [206, 110] on button "Proceed" at bounding box center [198, 110] width 44 height 12
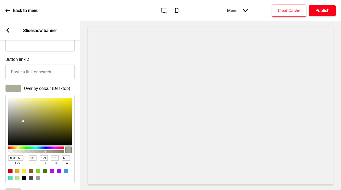
scroll to position [383, 0]
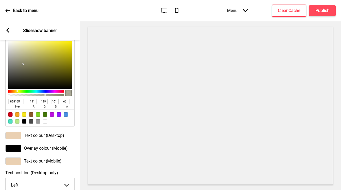
click at [15, 136] on div at bounding box center [13, 135] width 16 height 7
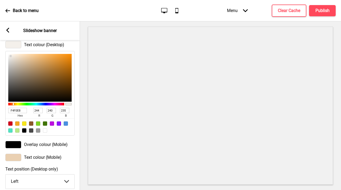
click at [10, 56] on div at bounding box center [39, 78] width 63 height 48
drag, startPoint x: 10, startPoint y: 56, endPoint x: 0, endPoint y: 52, distance: 11.1
click at [0, 52] on div "Text colour (Desktop) FFFFFF hex 255 r 255 g 255 b 100 a" at bounding box center [40, 88] width 80 height 100
click at [75, 64] on div "Text colour (Desktop) FFFFFF hex 255 r 255 g 255 b 100 a" at bounding box center [40, 88] width 80 height 100
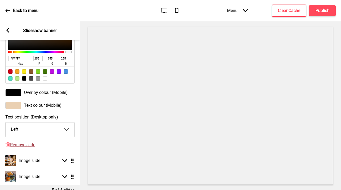
scroll to position [428, 0]
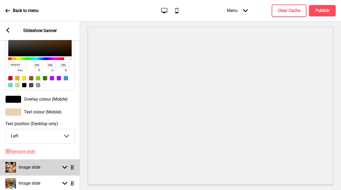
click at [32, 165] on h4 "Image slide" at bounding box center [30, 167] width 22 height 6
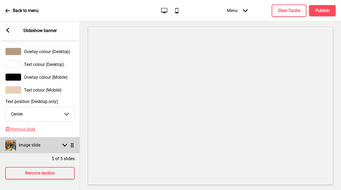
scroll to position [383, 0]
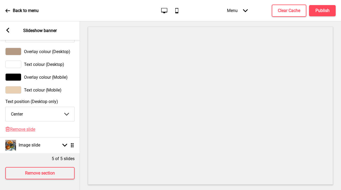
click at [14, 48] on div at bounding box center [13, 51] width 16 height 7
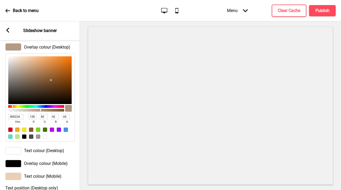
click at [44, 110] on div at bounding box center [36, 110] width 54 height 3
click at [44, 52] on div "80522A hex 128 r 82 g 42 b 65 a" at bounding box center [39, 96] width 69 height 91
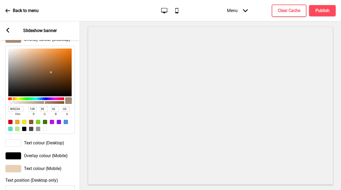
scroll to position [474, 0]
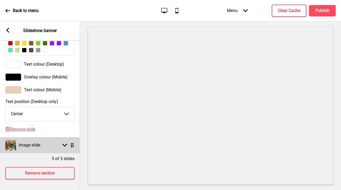
click at [51, 140] on div "Image slide Arrow down Drag" at bounding box center [40, 145] width 80 height 16
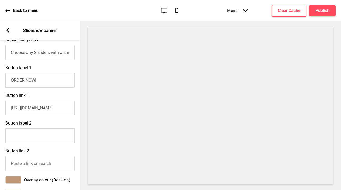
scroll to position [320, 0]
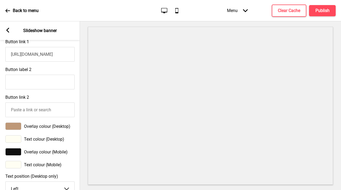
click at [19, 125] on div at bounding box center [13, 125] width 16 height 7
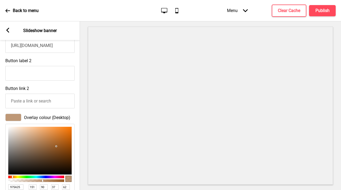
scroll to position [333, 0]
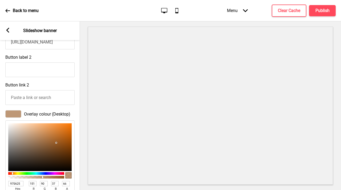
click at [45, 178] on div at bounding box center [36, 176] width 54 height 3
click at [44, 178] on div at bounding box center [36, 176] width 54 height 3
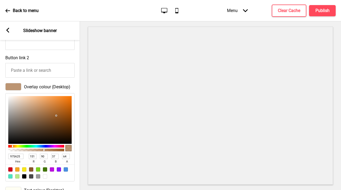
scroll to position [387, 0]
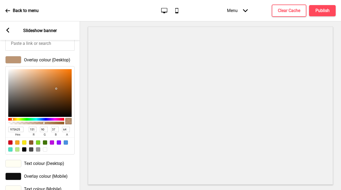
click at [8, 166] on div at bounding box center [13, 162] width 16 height 7
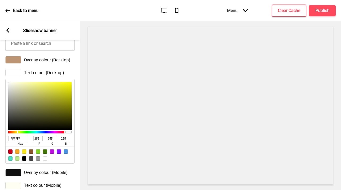
drag, startPoint x: 10, startPoint y: 84, endPoint x: 8, endPoint y: 82, distance: 3.0
click at [8, 82] on div "FFFFFF hex 255 r 255 g 255 b 100 a" at bounding box center [39, 121] width 69 height 84
click at [65, 67] on div "Text colour (Desktop) FFFFFF hex 255 r 255 g 255 b 100 a" at bounding box center [40, 116] width 80 height 100
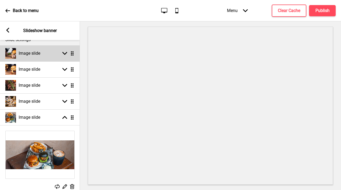
scroll to position [0, 0]
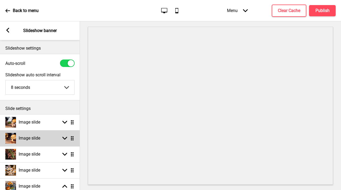
click at [40, 136] on h4 "Image slide" at bounding box center [30, 138] width 22 height 6
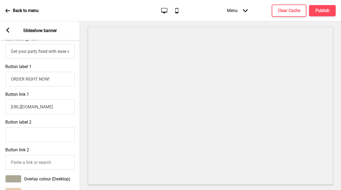
scroll to position [273, 0]
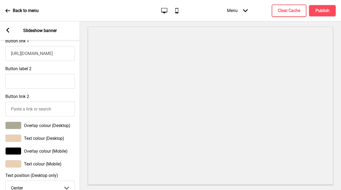
click at [16, 137] on div at bounding box center [13, 137] width 16 height 7
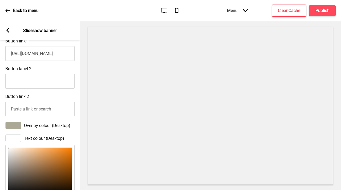
drag, startPoint x: 9, startPoint y: 150, endPoint x: 5, endPoint y: 144, distance: 8.0
click at [5, 144] on div "Text colour (Desktop) FFFFFF hex 255 r 255 g 255 b 100 a" at bounding box center [40, 182] width 80 height 100
click at [69, 120] on div "Overlay colour (Desktop)" at bounding box center [40, 125] width 80 height 13
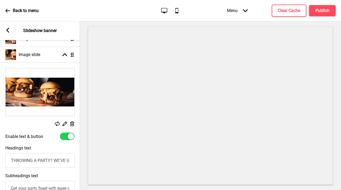
scroll to position [77, 0]
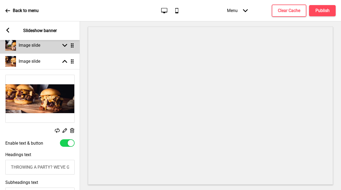
click at [55, 45] on div "Image slide Arrow down Drag" at bounding box center [40, 45] width 80 height 16
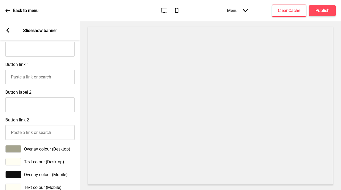
scroll to position [244, 0]
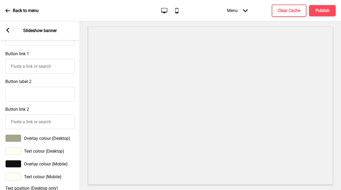
click at [19, 152] on div at bounding box center [13, 150] width 16 height 7
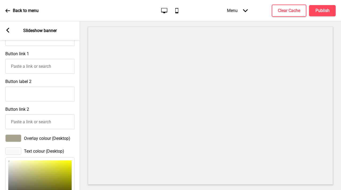
click at [9, 162] on div at bounding box center [9, 161] width 1 height 1
click at [70, 109] on div "Button link 2" at bounding box center [40, 118] width 80 height 28
click at [176, 10] on icon "Mobile" at bounding box center [176, 10] width 7 height 7
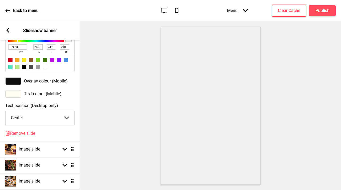
scroll to position [416, 0]
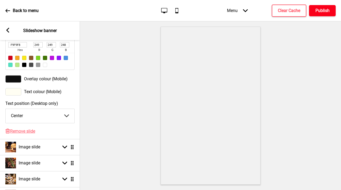
click at [327, 12] on h4 "Publish" at bounding box center [322, 11] width 14 height 6
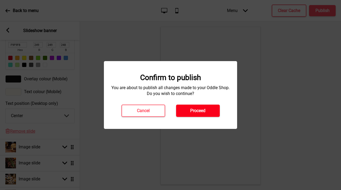
click at [198, 113] on h4 "Proceed" at bounding box center [197, 111] width 15 height 6
